Goal: Transaction & Acquisition: Book appointment/travel/reservation

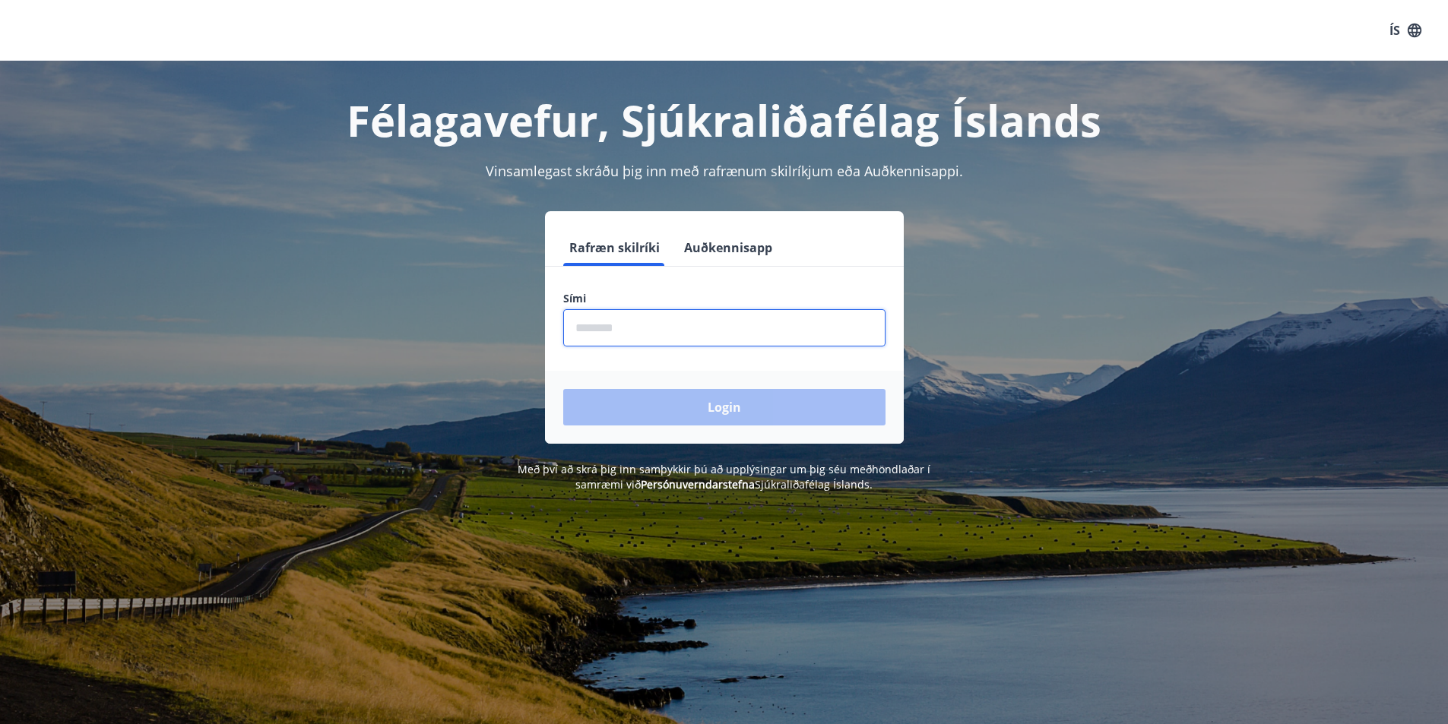
click at [605, 322] on input "phone" at bounding box center [724, 327] width 322 height 37
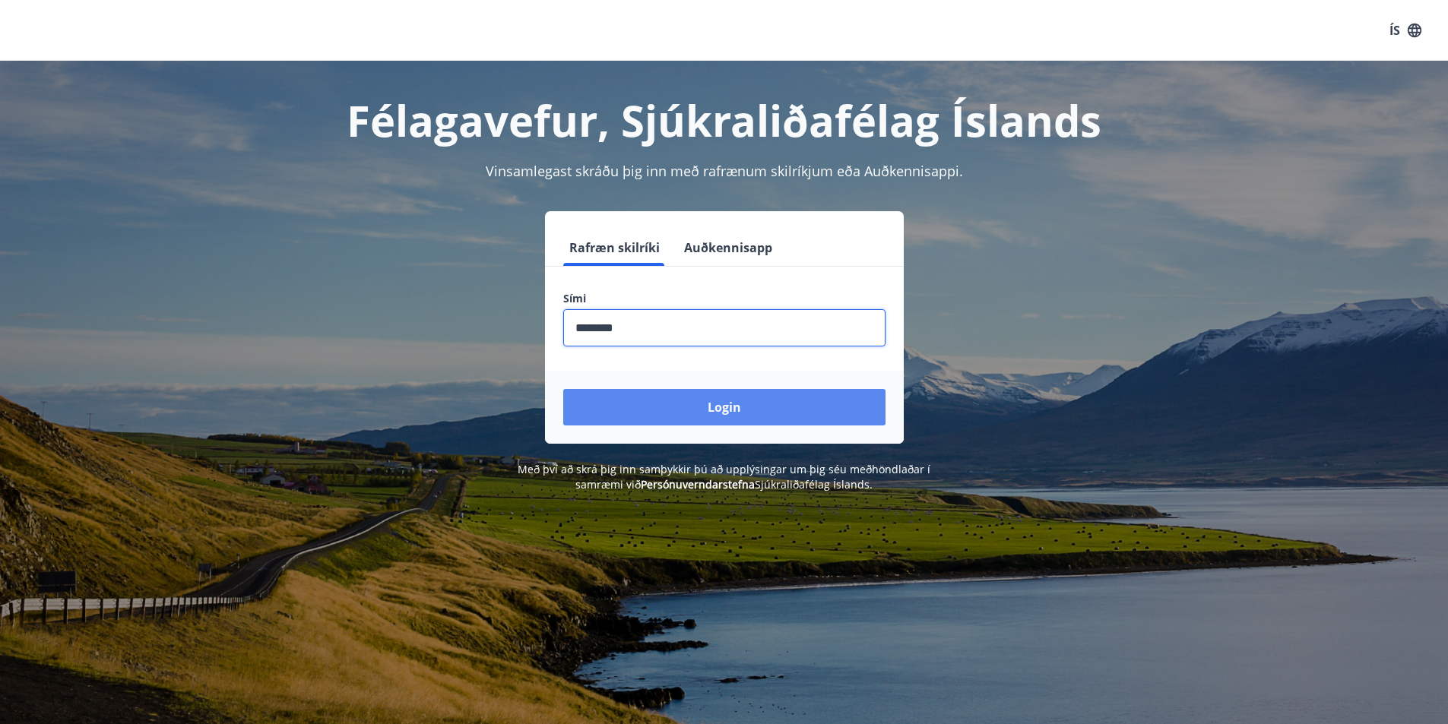
type input "********"
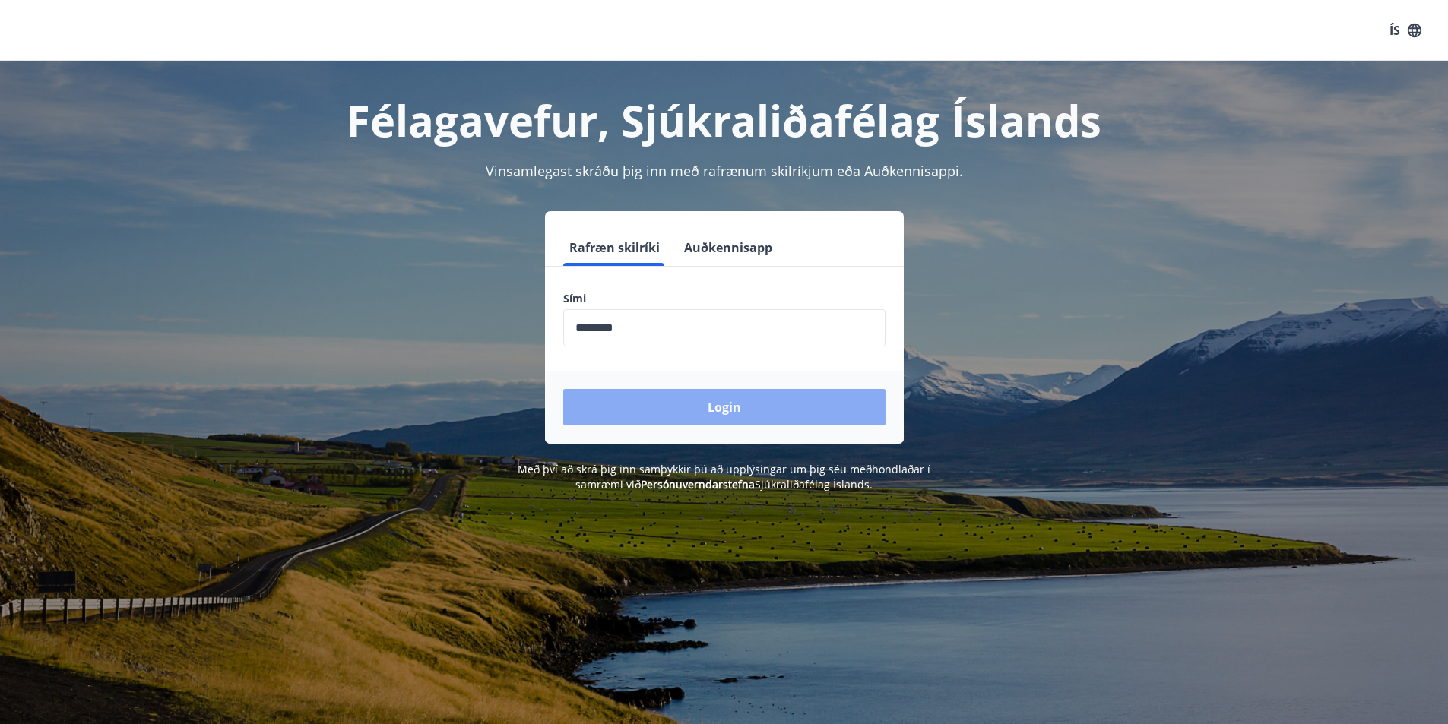
click at [729, 397] on button "Login" at bounding box center [724, 407] width 322 height 36
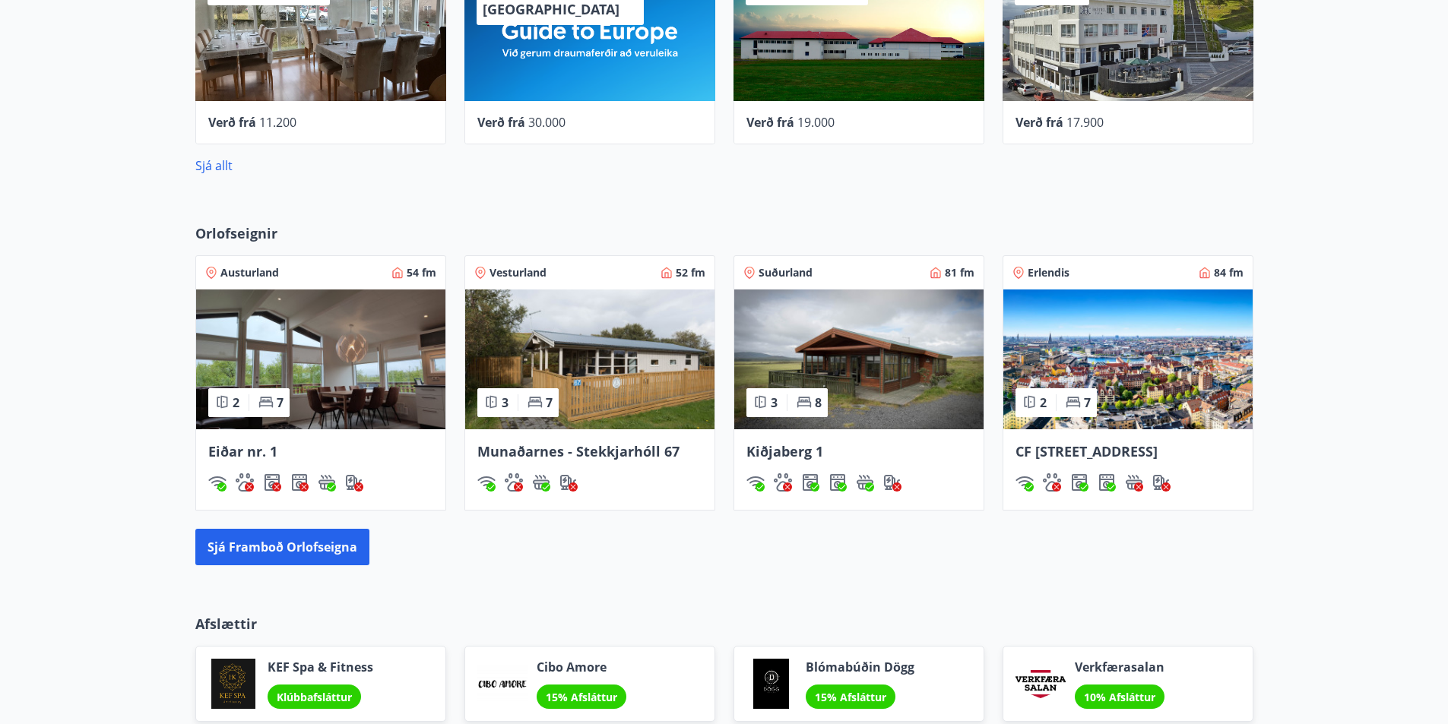
scroll to position [836, 0]
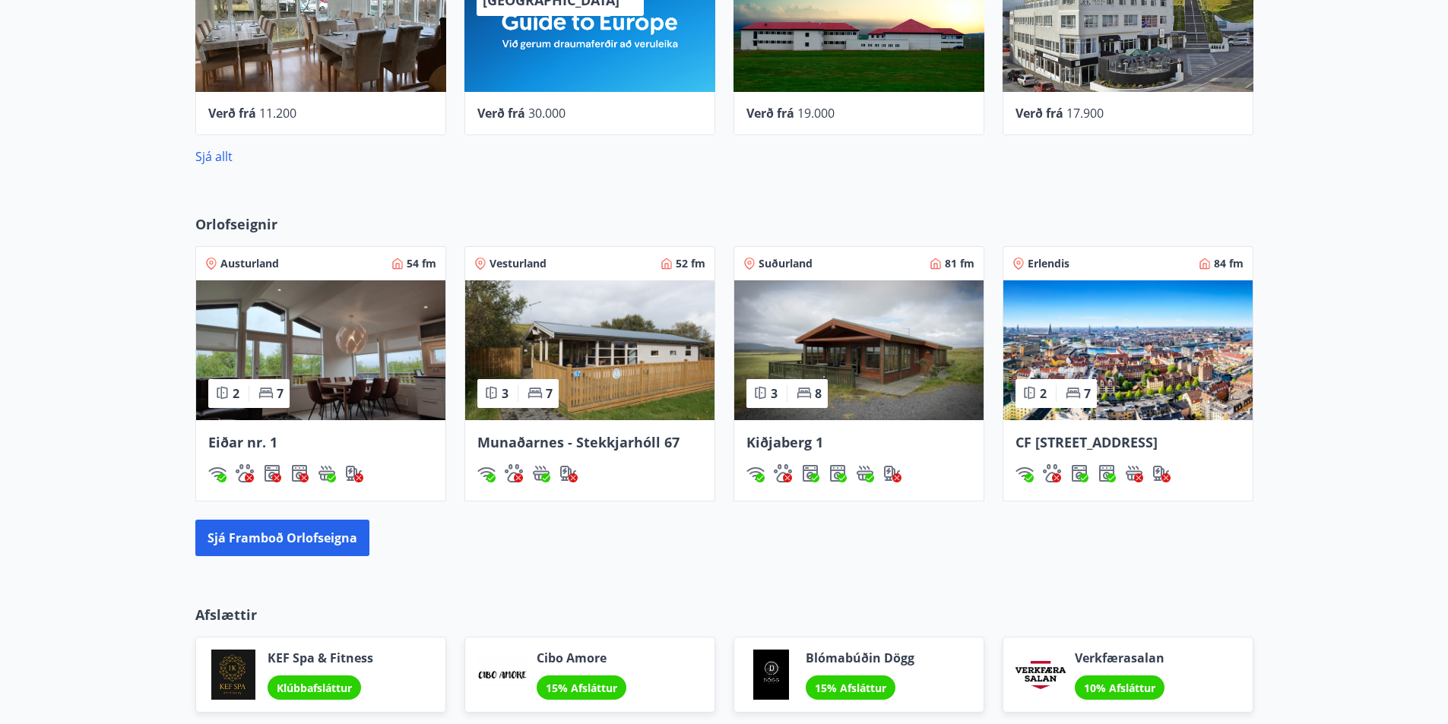
click at [802, 439] on span "Kiðjaberg 1" at bounding box center [784, 442] width 77 height 18
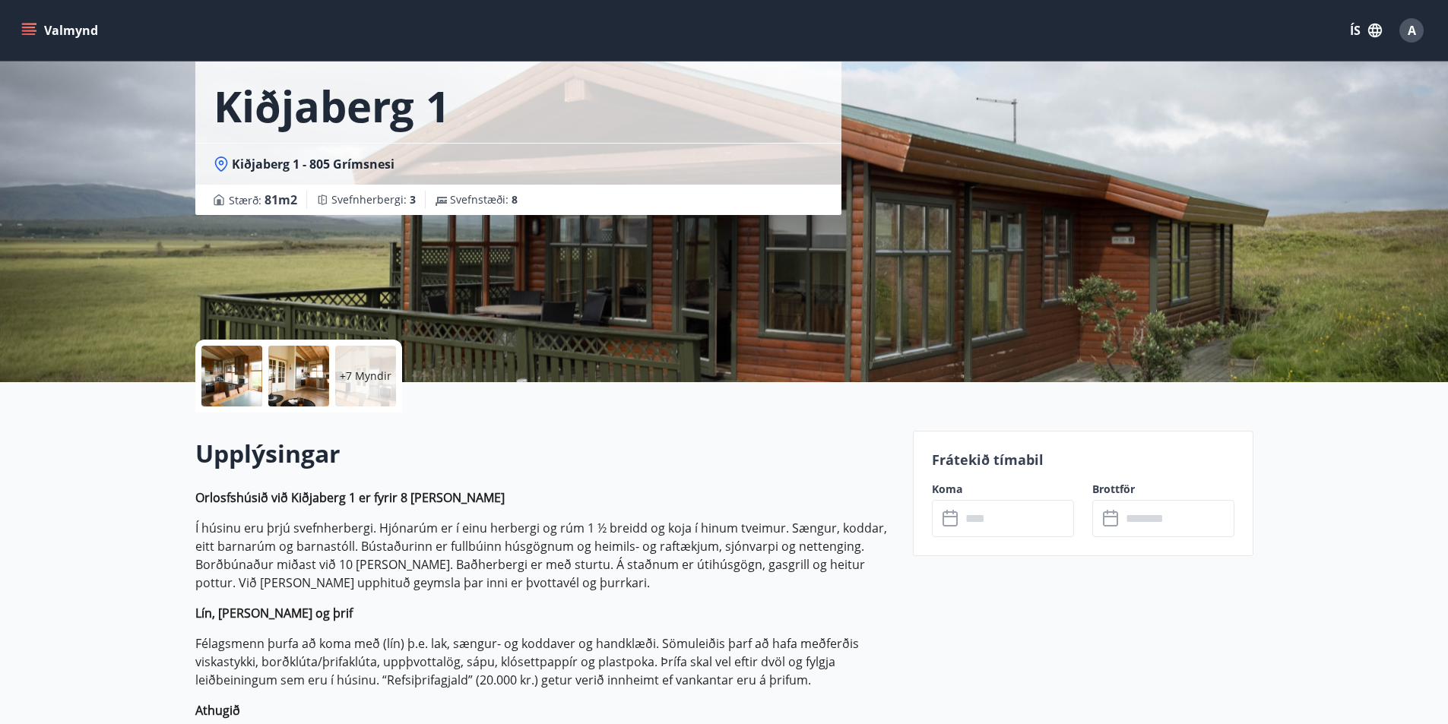
scroll to position [152, 0]
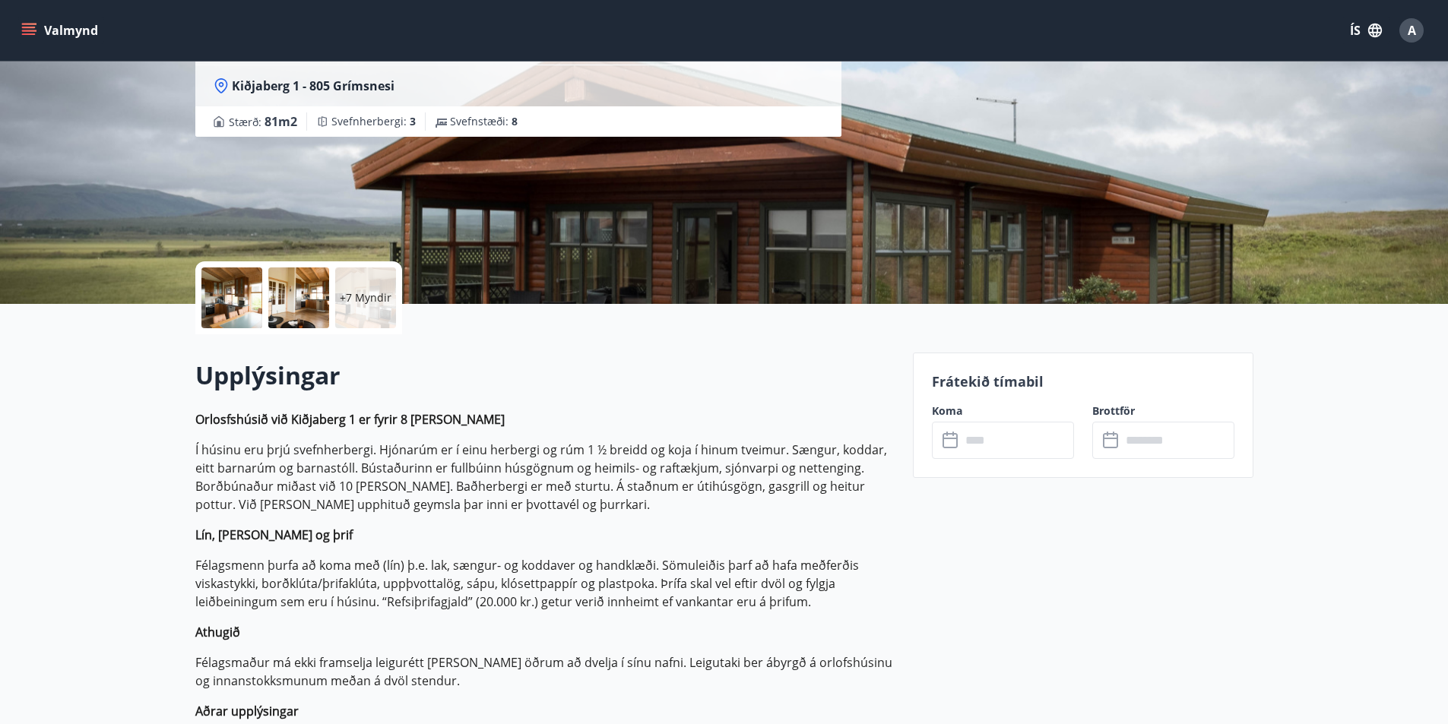
click at [970, 436] on input "text" at bounding box center [1016, 440] width 113 height 37
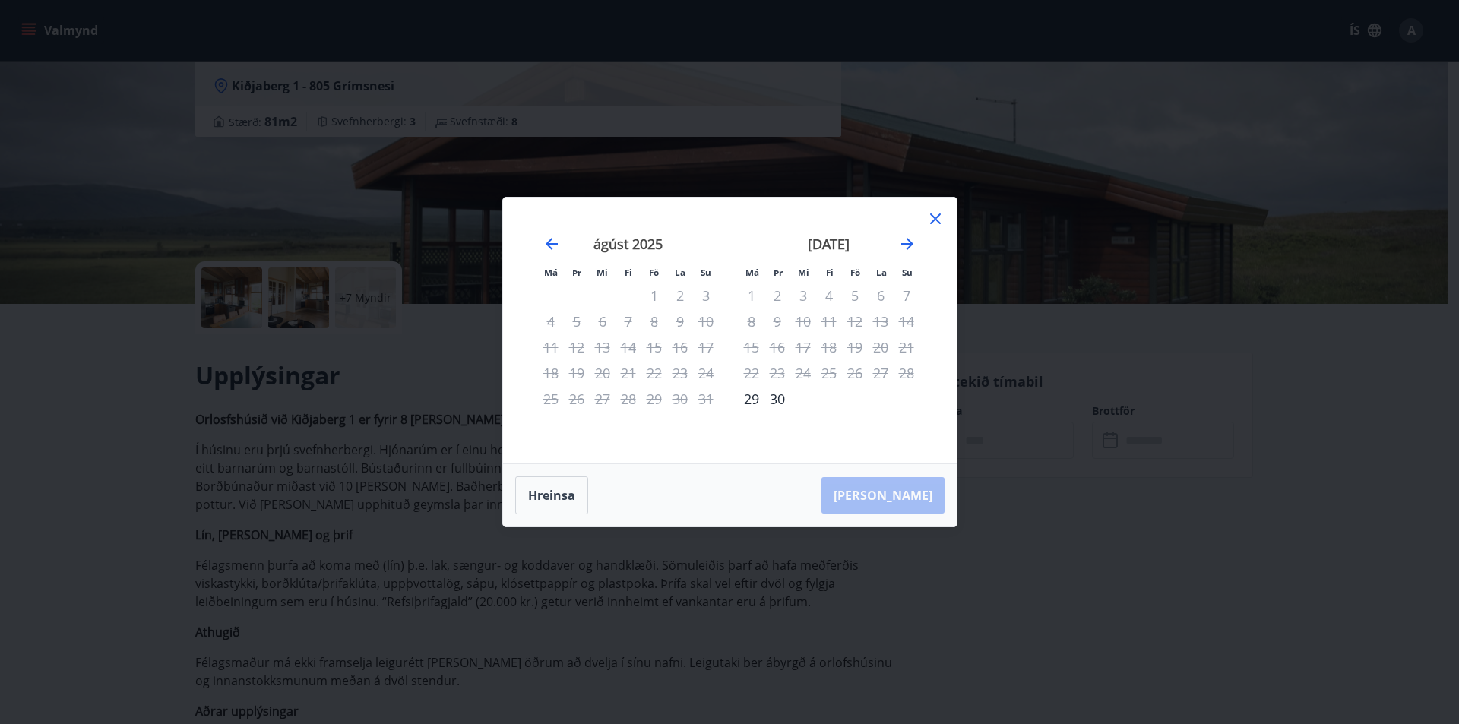
drag, startPoint x: 933, startPoint y: 219, endPoint x: 943, endPoint y: 289, distance: 70.6
click at [933, 219] on icon at bounding box center [935, 219] width 18 height 18
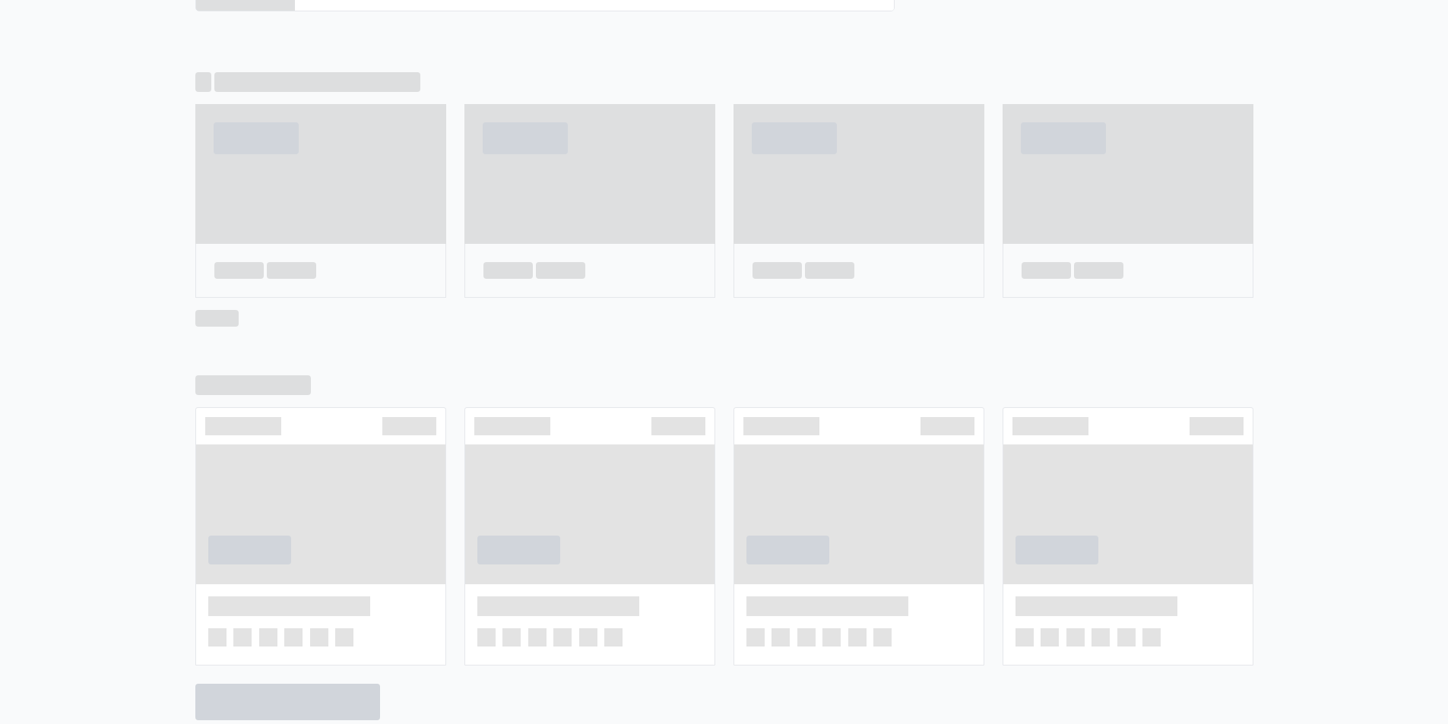
scroll to position [906, 0]
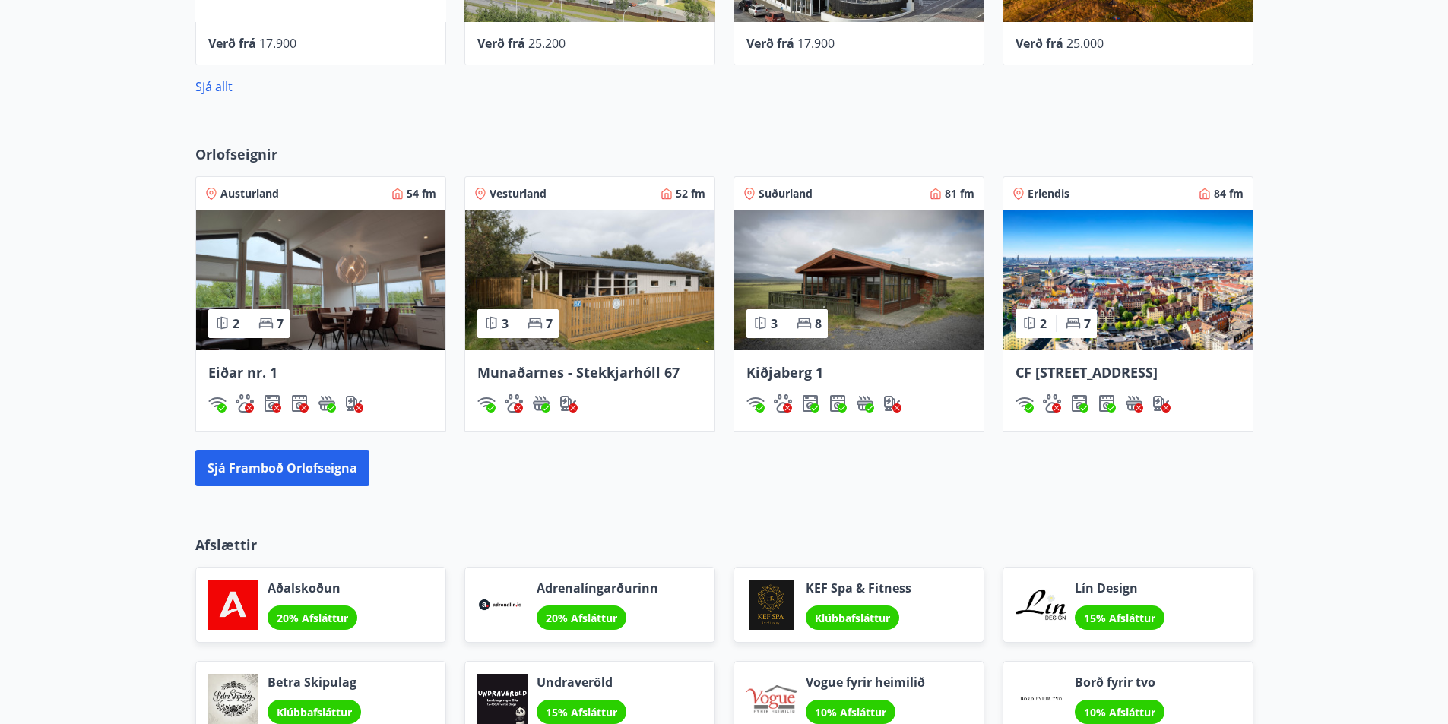
click at [795, 373] on span "Kiðjaberg 1" at bounding box center [784, 372] width 77 height 18
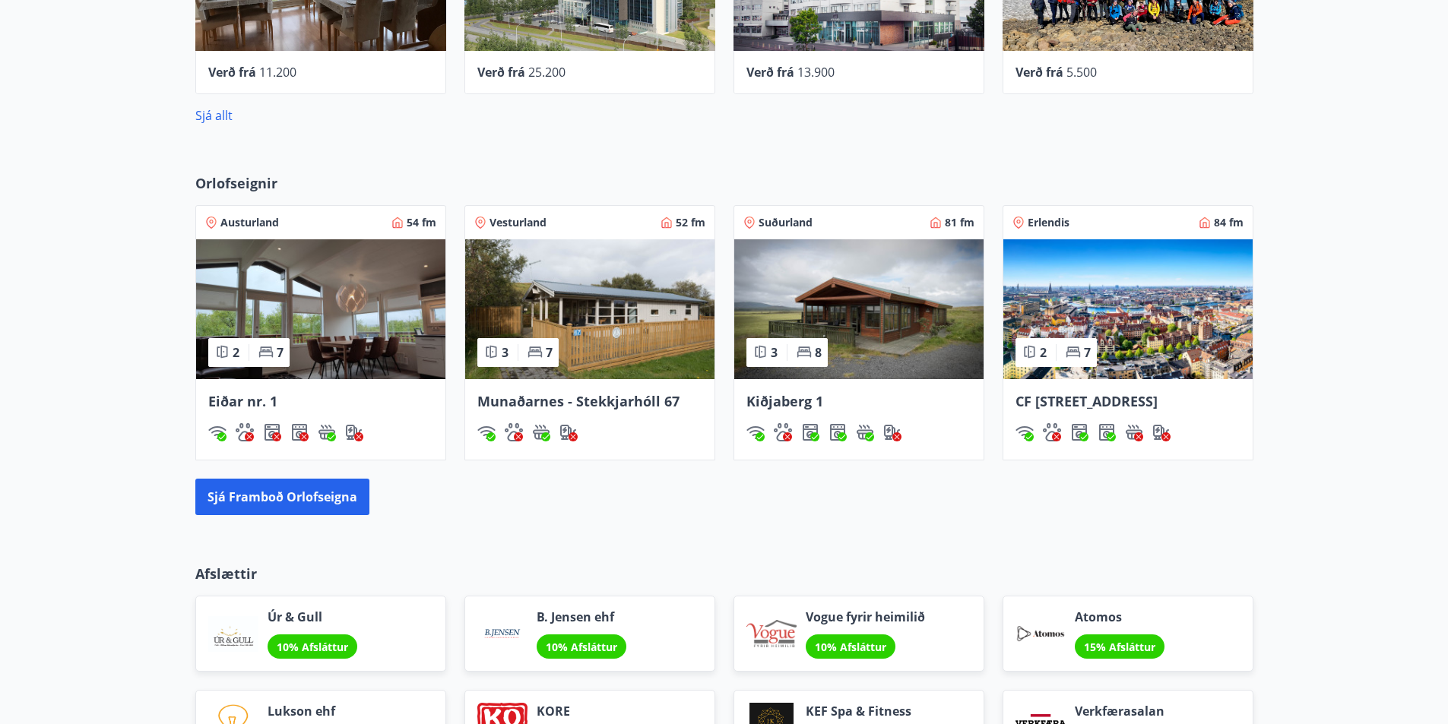
scroll to position [1058, 0]
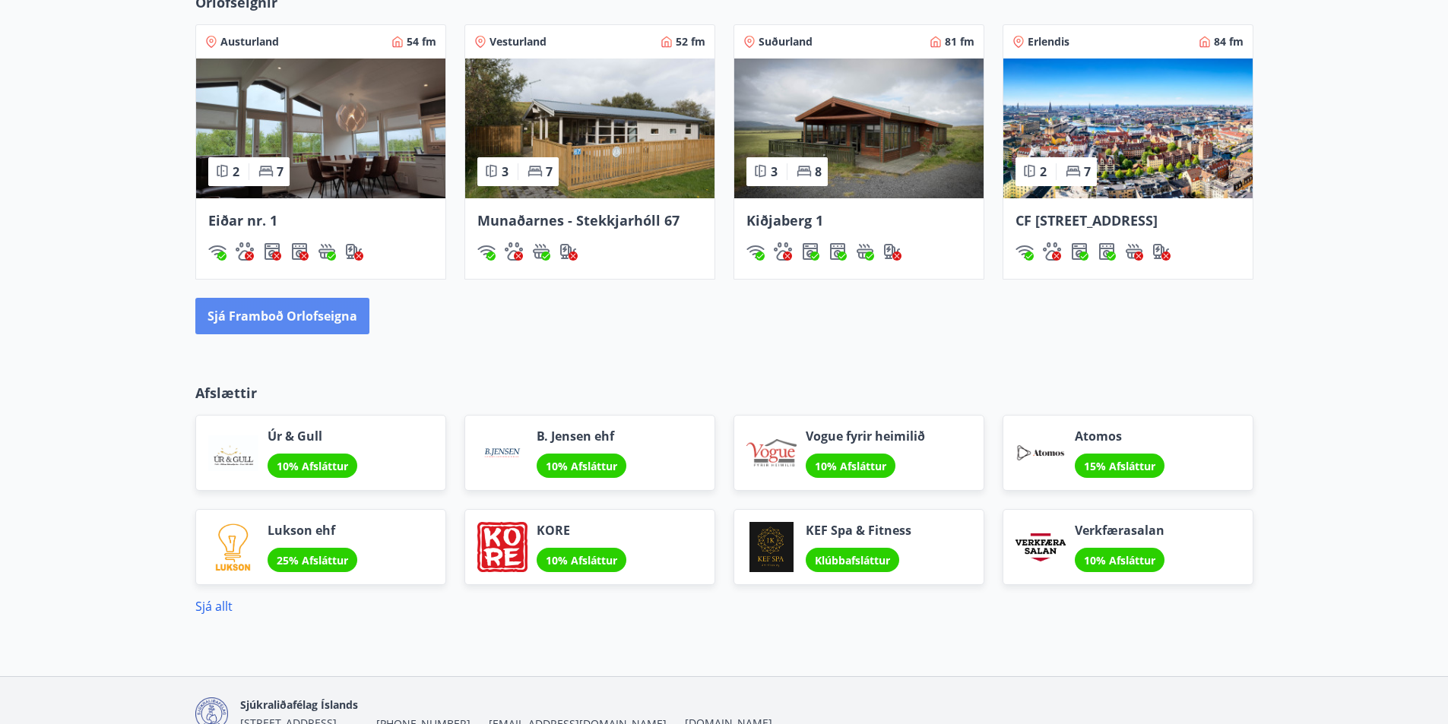
click at [323, 328] on button "Sjá framboð orlofseigna" at bounding box center [282, 316] width 174 height 36
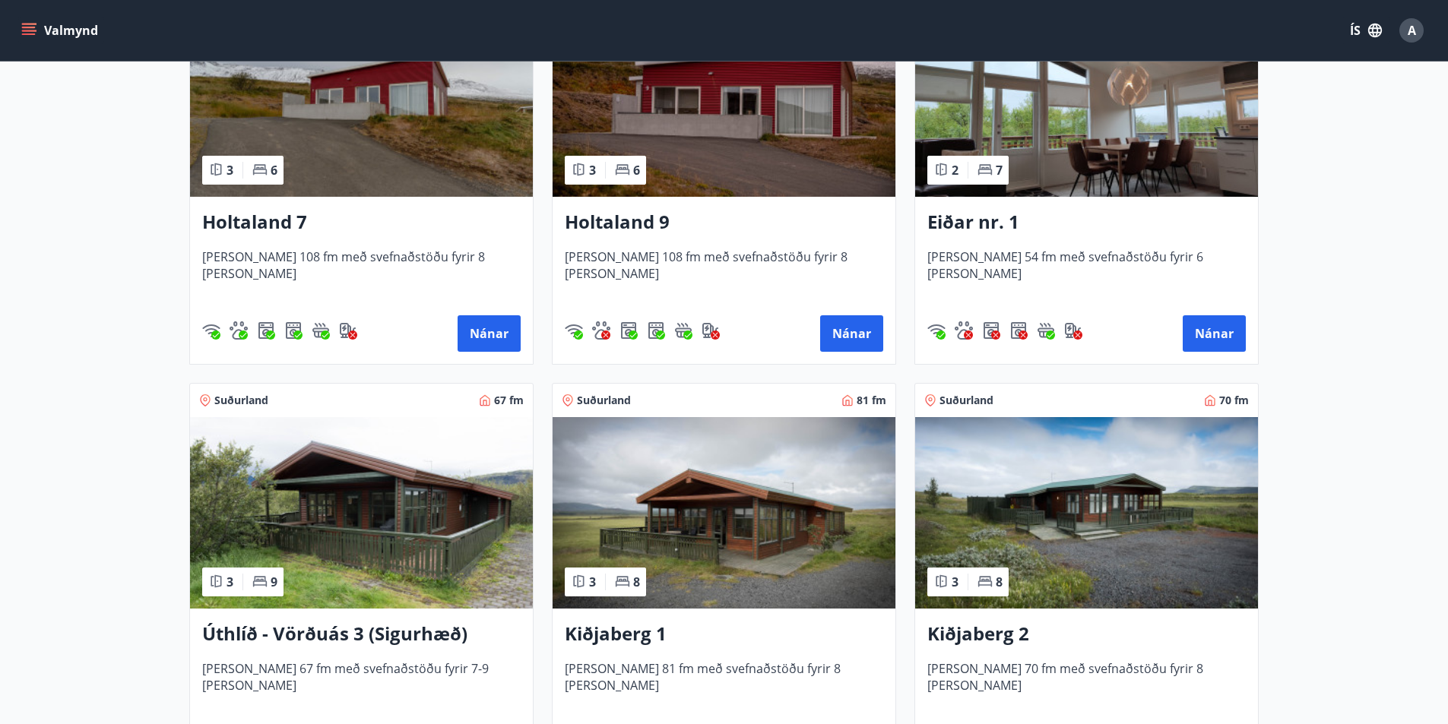
scroll to position [2052, 0]
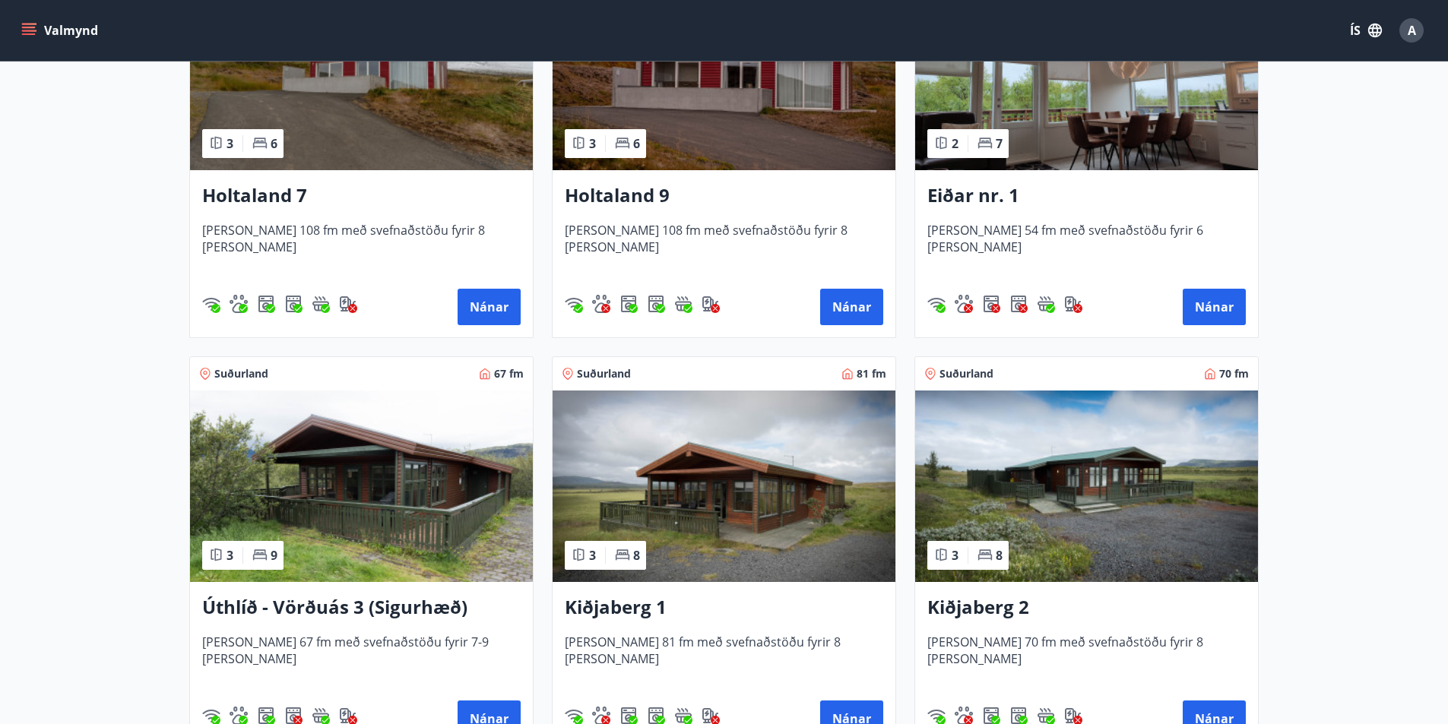
click at [985, 603] on h3 "Kiðjaberg 2" at bounding box center [1086, 607] width 318 height 27
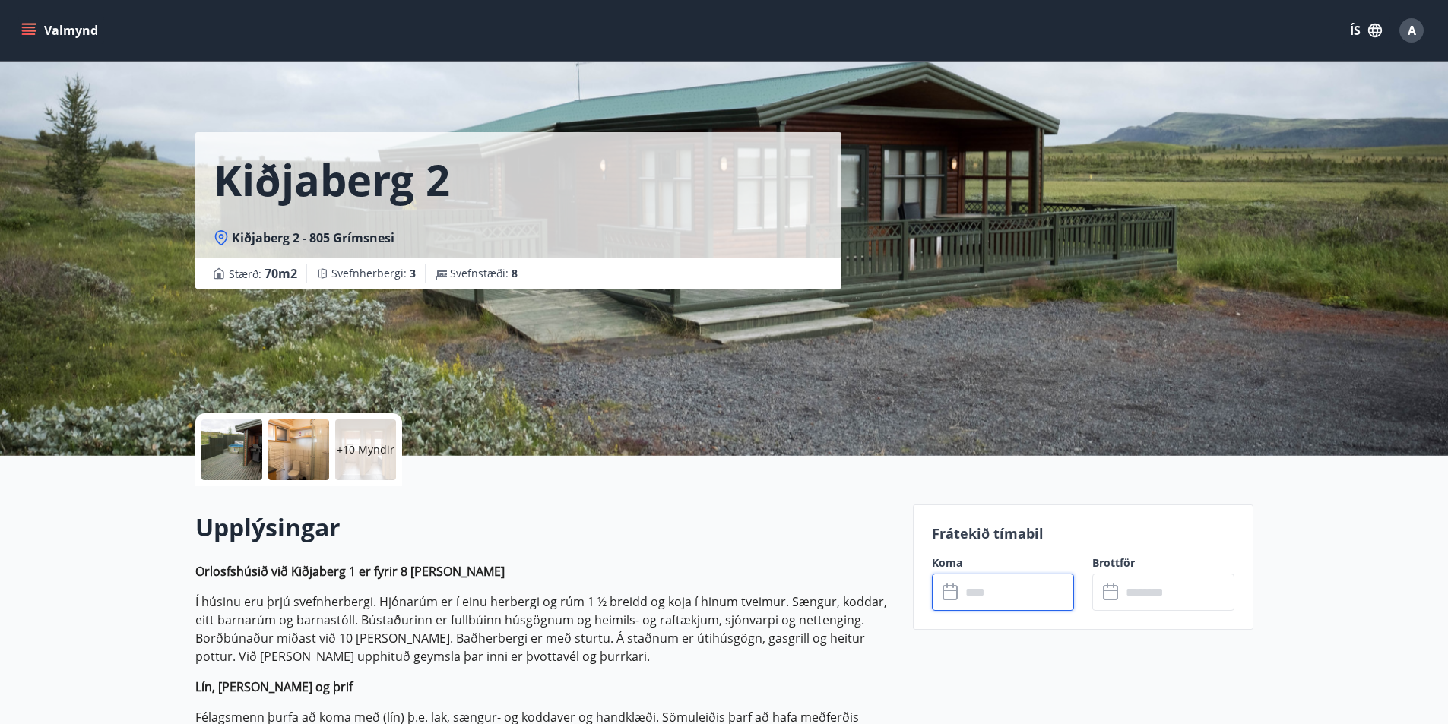
click at [973, 597] on input "text" at bounding box center [1016, 592] width 113 height 37
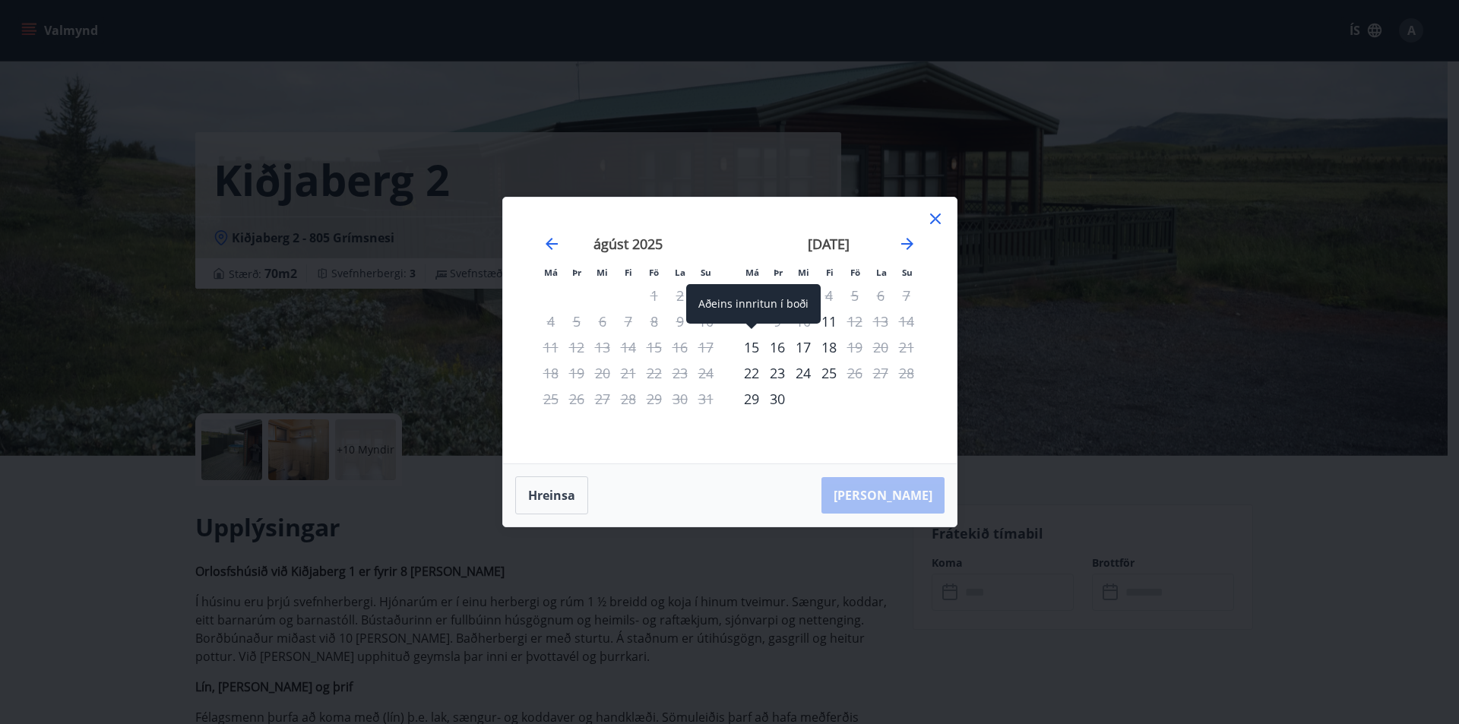
click at [758, 346] on div "15" at bounding box center [752, 347] width 26 height 26
click at [805, 342] on div "17" at bounding box center [803, 347] width 26 height 26
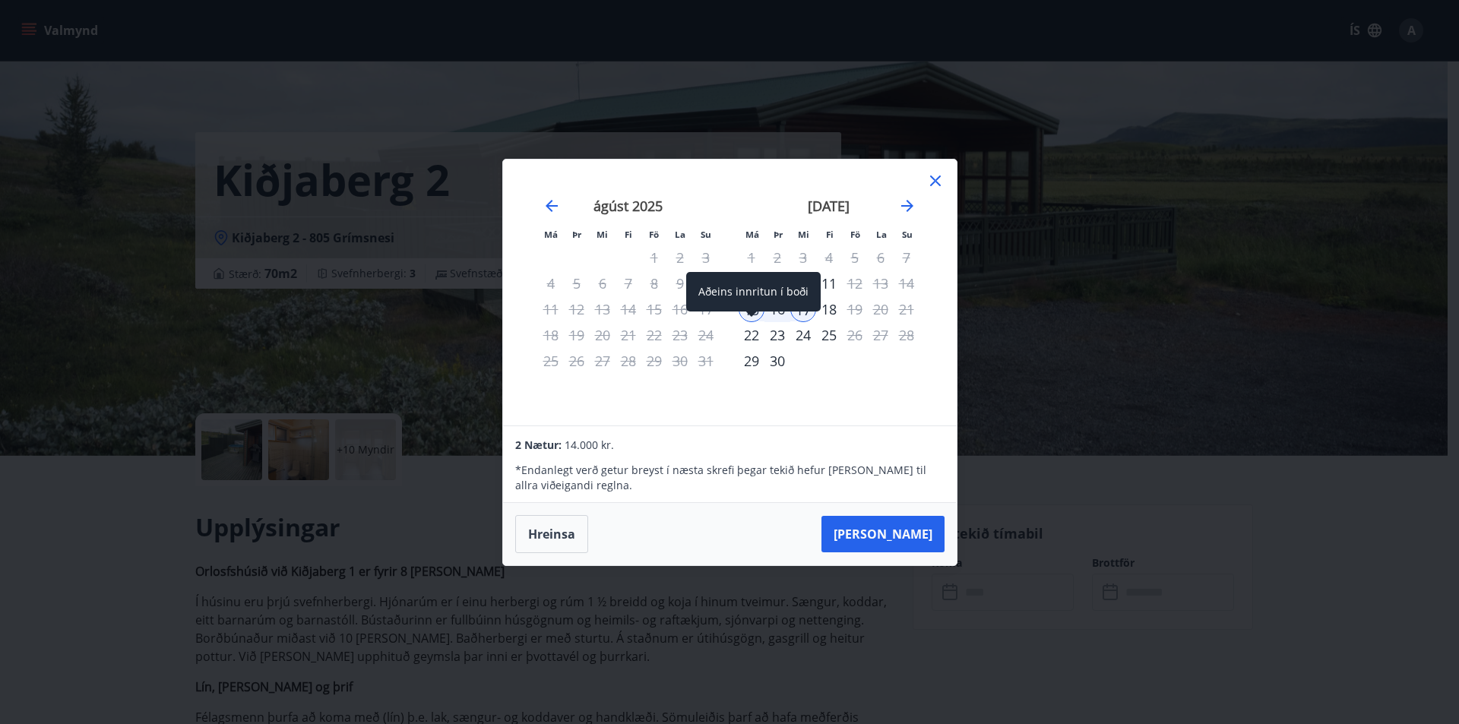
click at [755, 312] on span at bounding box center [751, 316] width 11 height 8
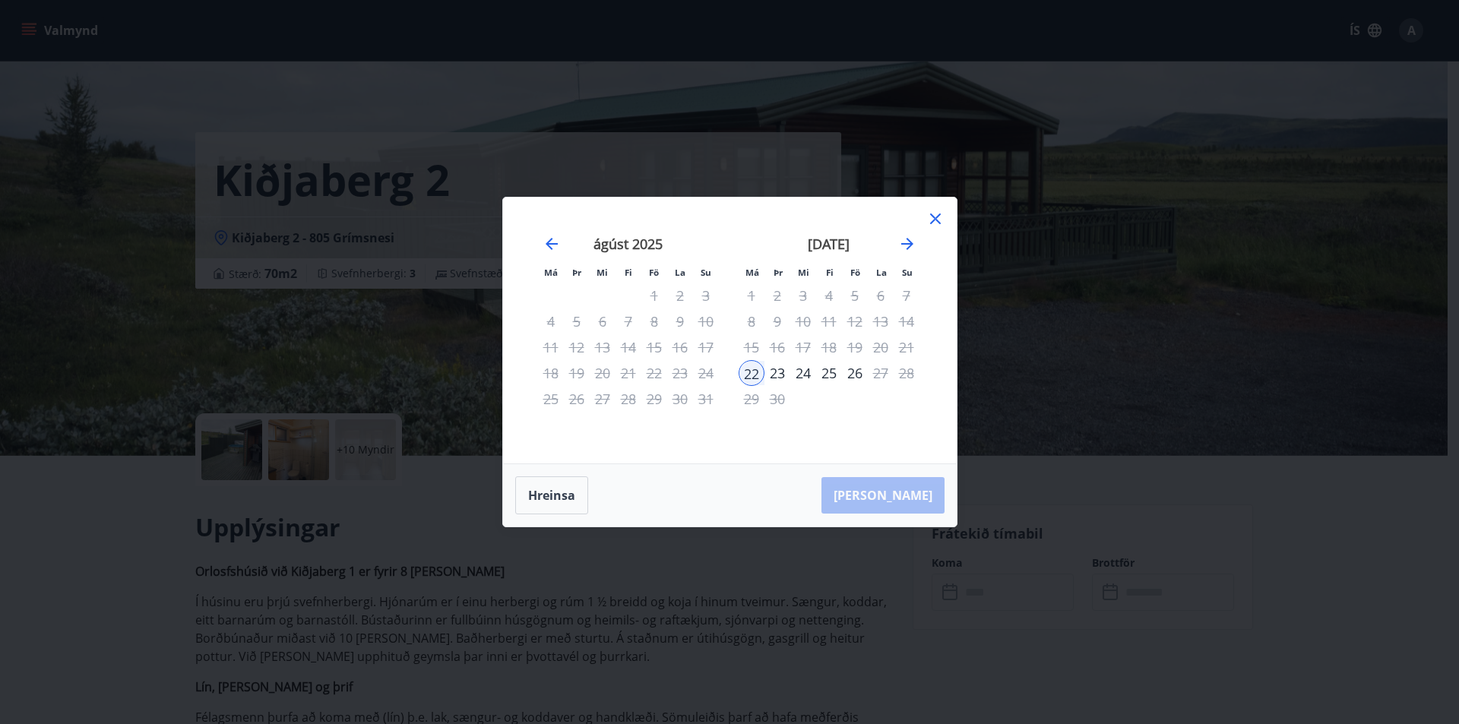
click at [804, 347] on div "17" at bounding box center [803, 347] width 26 height 26
click at [559, 489] on button "Hreinsa" at bounding box center [551, 495] width 73 height 38
click at [802, 346] on div "17" at bounding box center [803, 347] width 26 height 26
click at [853, 349] on div "[PERSON_NAME] útritun í boði" at bounding box center [881, 330] width 179 height 40
click at [855, 353] on span at bounding box center [854, 354] width 11 height 8
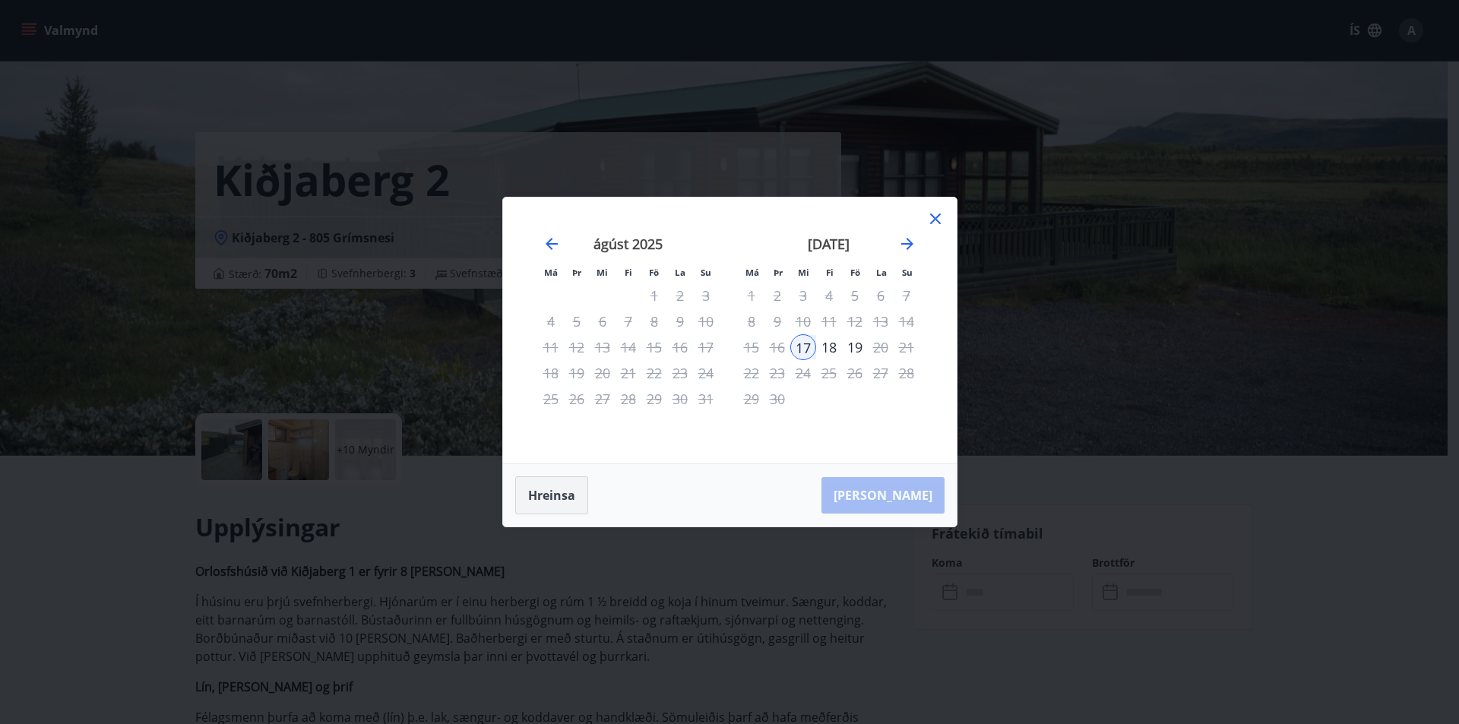
click at [553, 489] on button "Hreinsa" at bounding box center [551, 495] width 73 height 38
click at [936, 222] on icon at bounding box center [935, 219] width 18 height 18
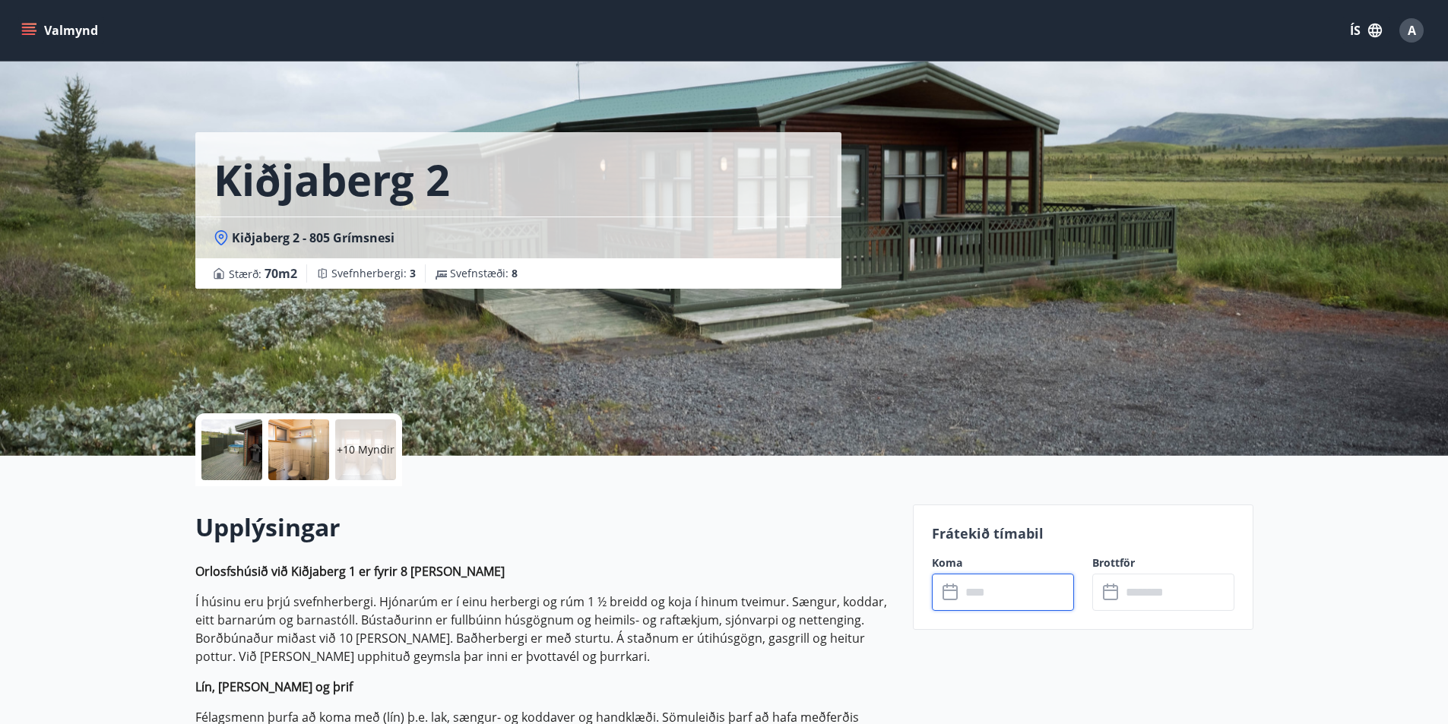
click at [976, 590] on input "text" at bounding box center [1016, 592] width 113 height 37
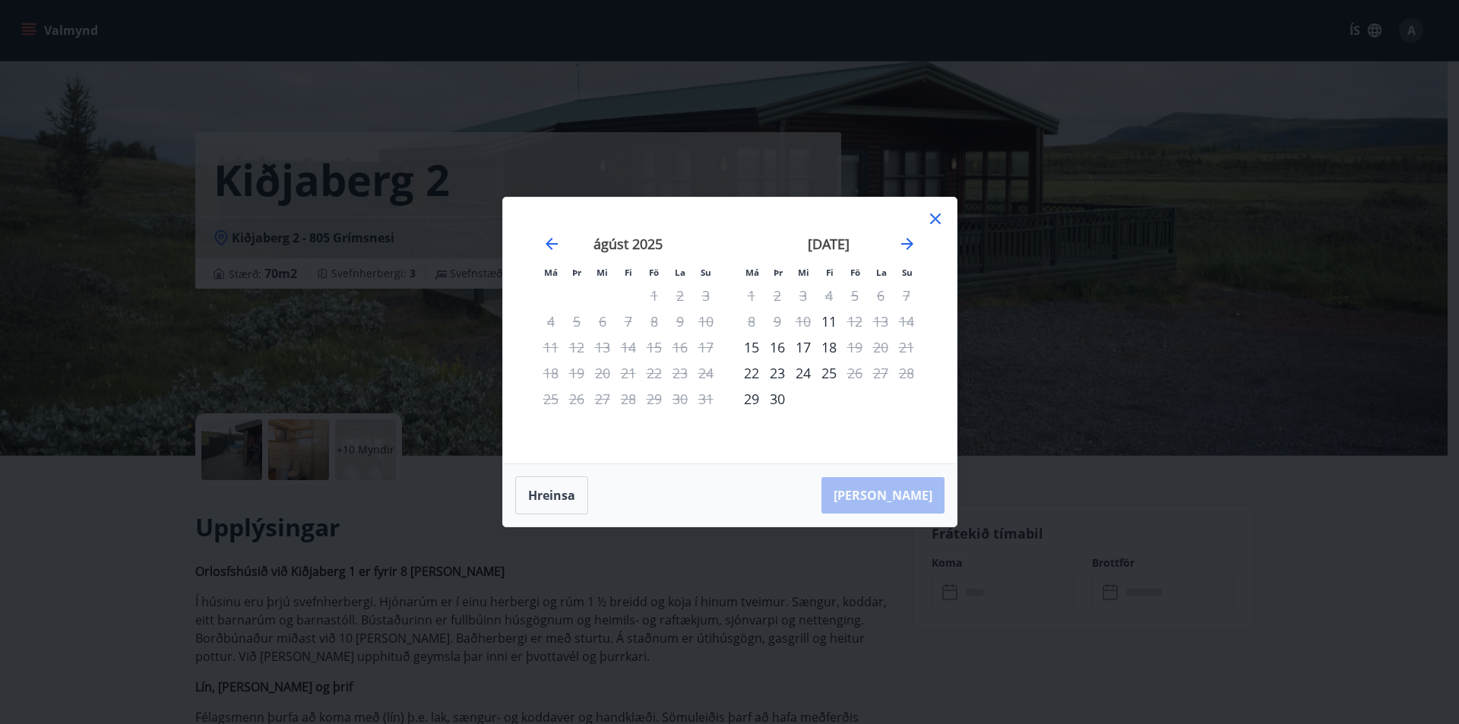
click at [805, 347] on div "17" at bounding box center [803, 347] width 26 height 26
click at [858, 347] on div "19" at bounding box center [855, 347] width 26 height 26
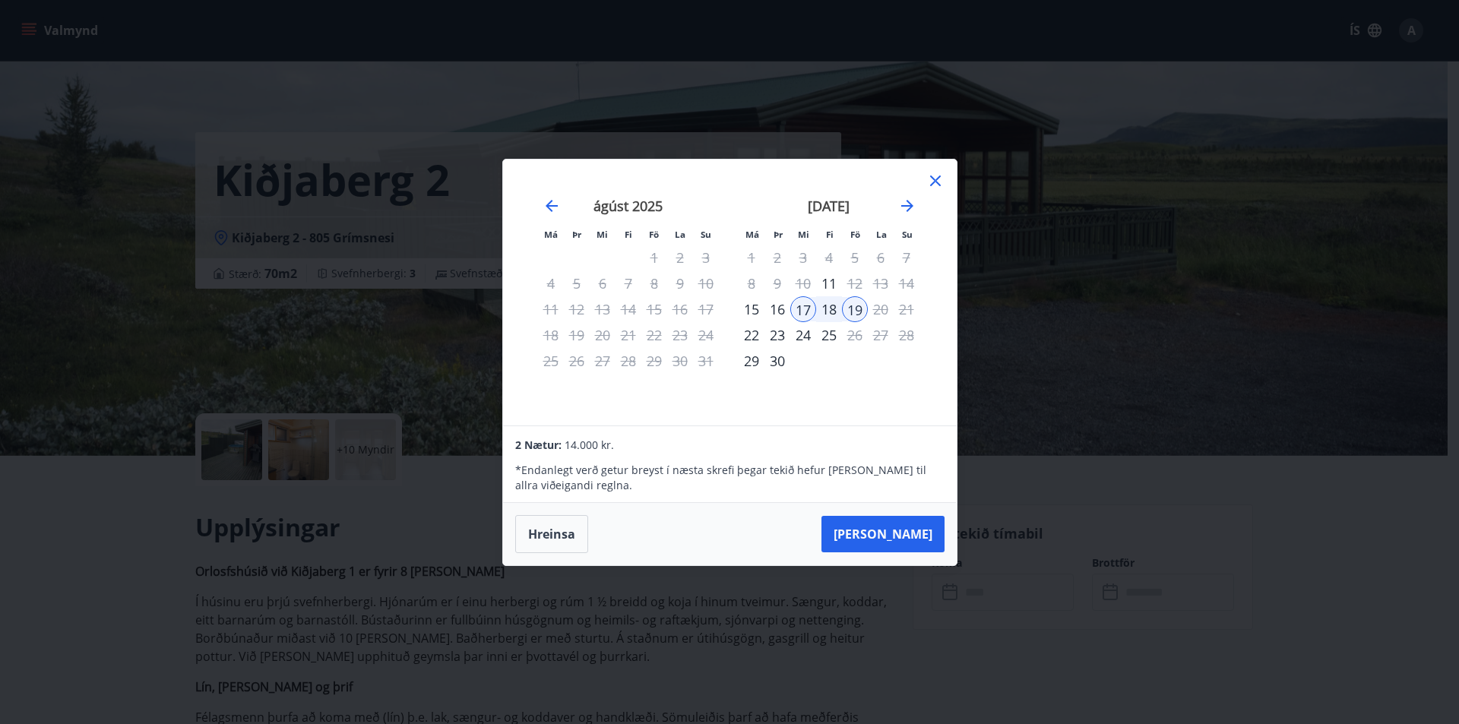
click at [777, 305] on div "16" at bounding box center [777, 309] width 26 height 26
click at [938, 179] on icon at bounding box center [935, 181] width 11 height 11
